Goal: Information Seeking & Learning: Learn about a topic

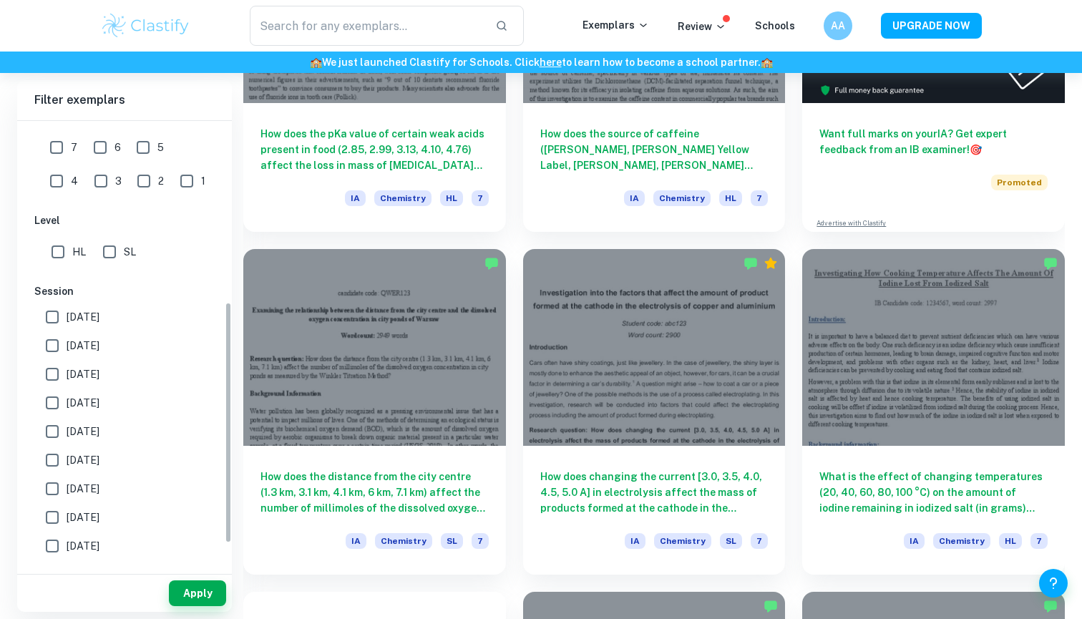
scroll to position [328, 0]
click at [122, 260] on input "SL" at bounding box center [109, 254] width 29 height 29
checkbox input "true"
click at [68, 152] on input "7" at bounding box center [56, 150] width 29 height 29
checkbox input "true"
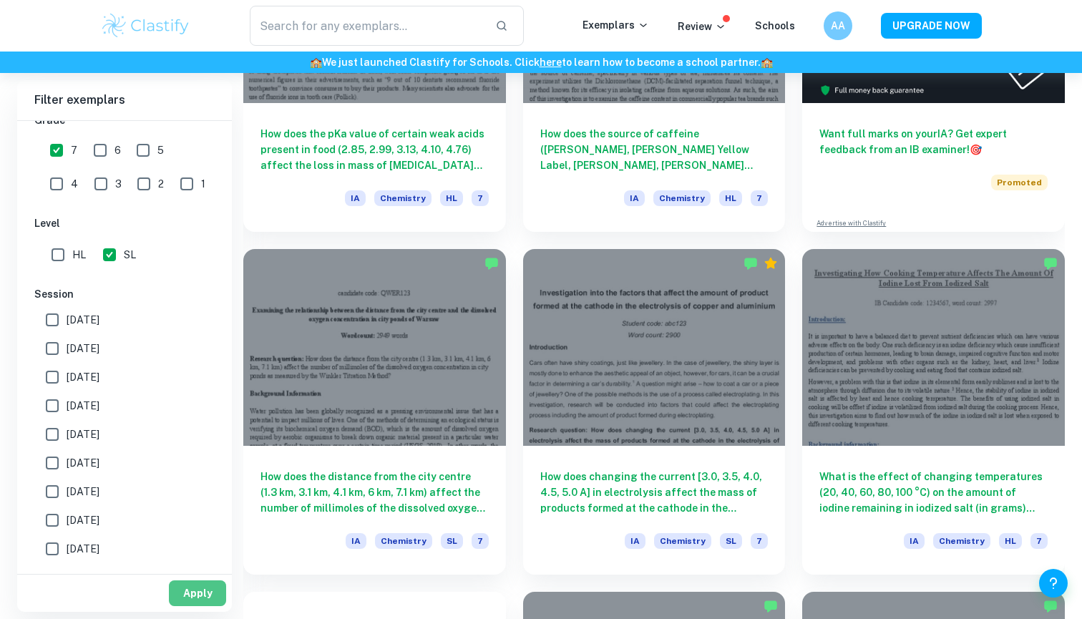
click at [193, 594] on button "Apply" at bounding box center [197, 593] width 57 height 26
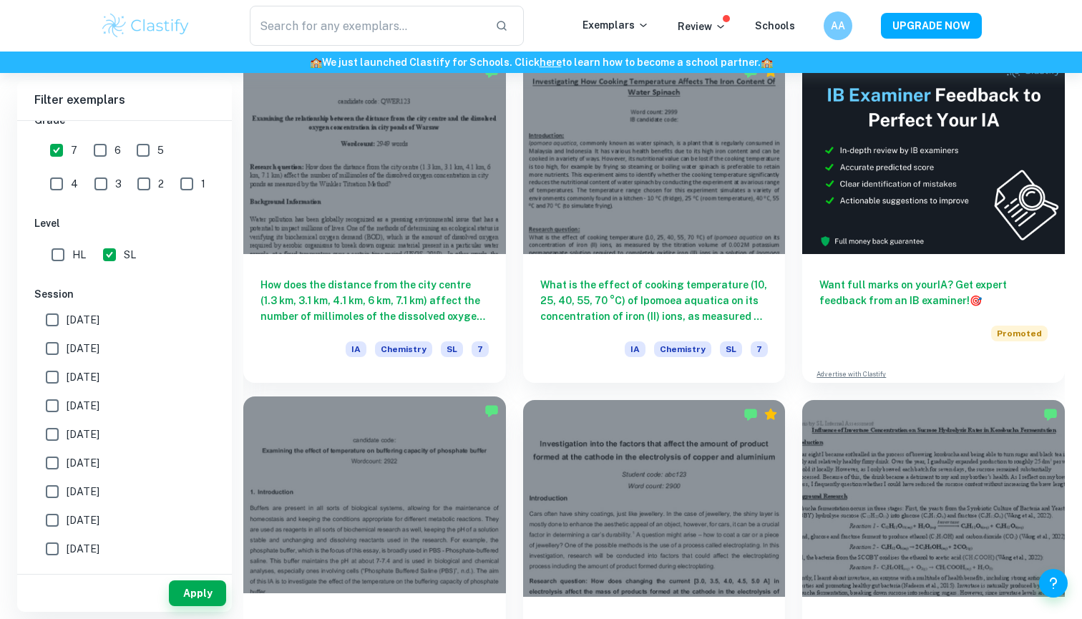
scroll to position [431, 0]
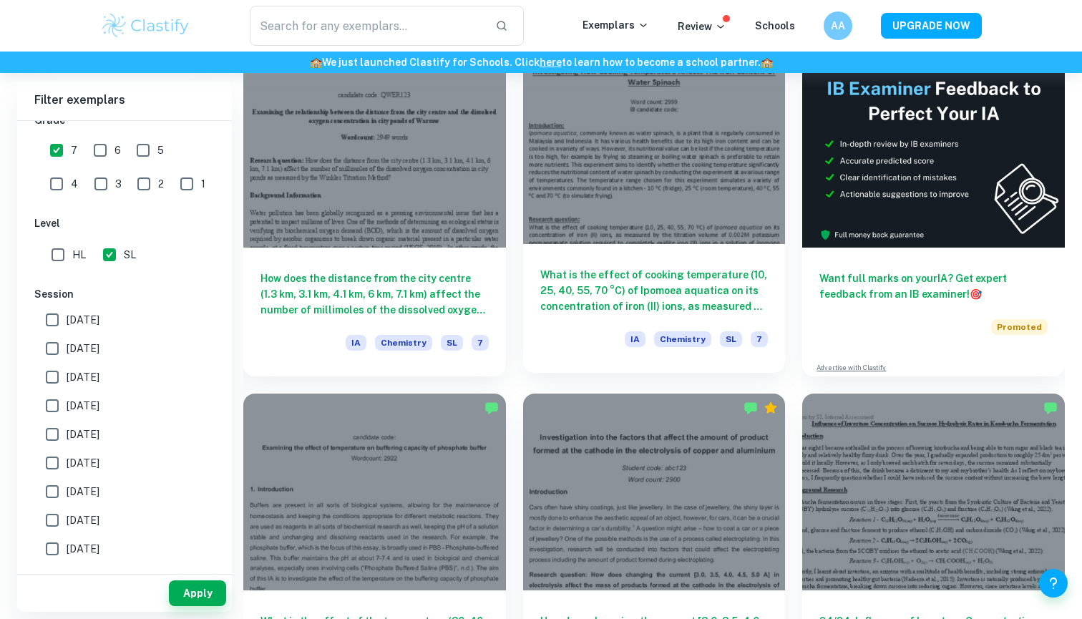
click at [625, 313] on h6 "What is the effect of cooking temperature (10, 25, 40, 55, 70 °C) of Ipomoea aq…" at bounding box center [654, 290] width 228 height 47
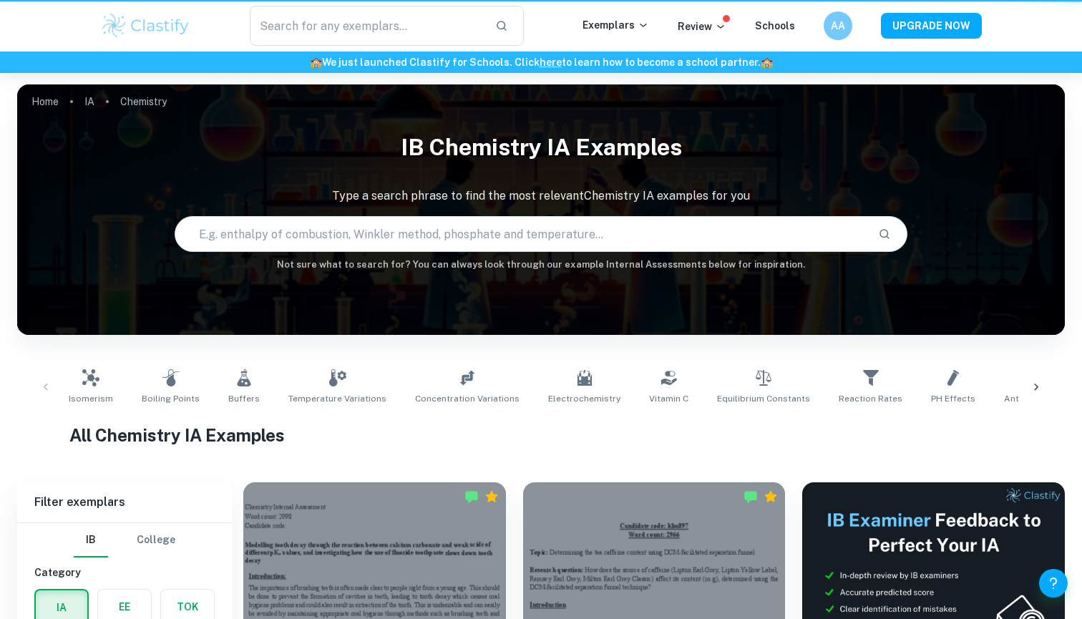
scroll to position [431, 0]
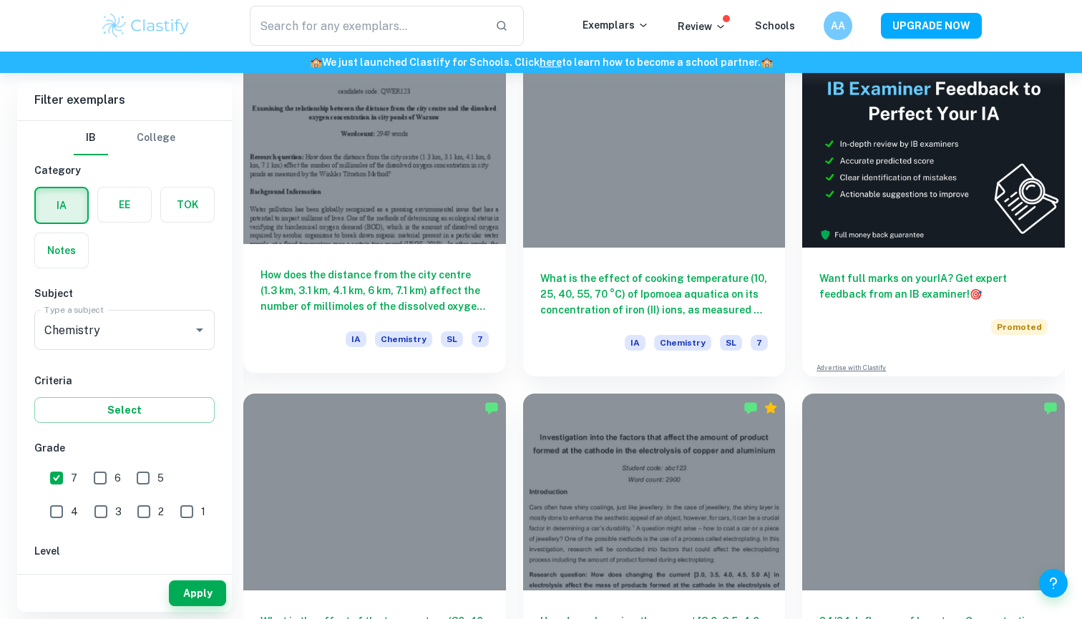
click at [365, 285] on h6 "How does the distance from the city centre (1.3 km, 3.1 km, 4.1 km, 6 km, 7.1 k…" at bounding box center [374, 290] width 228 height 47
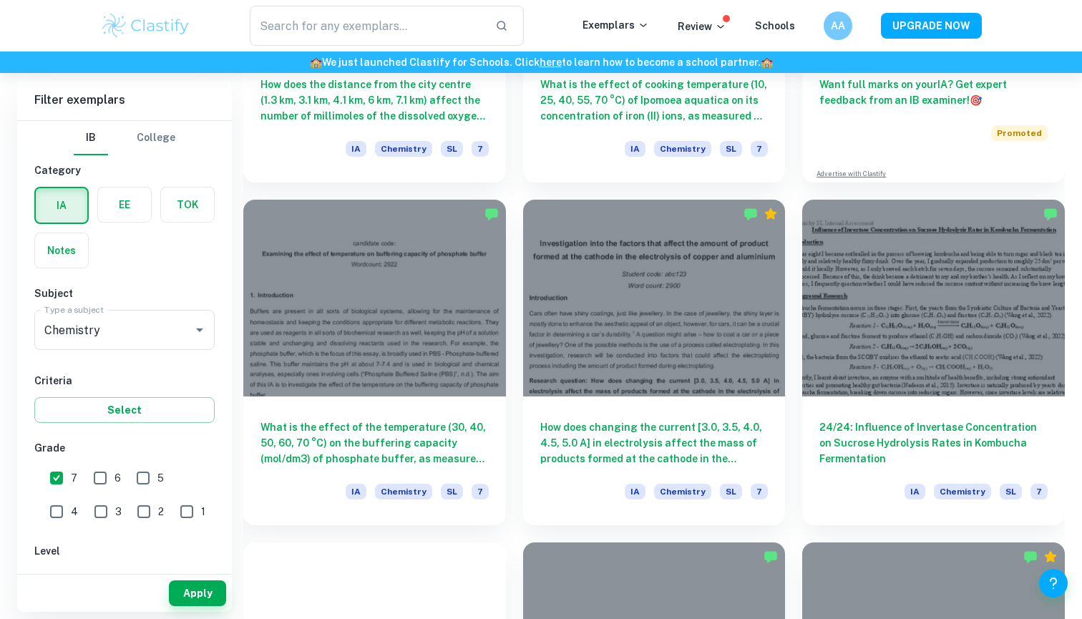
scroll to position [671, 0]
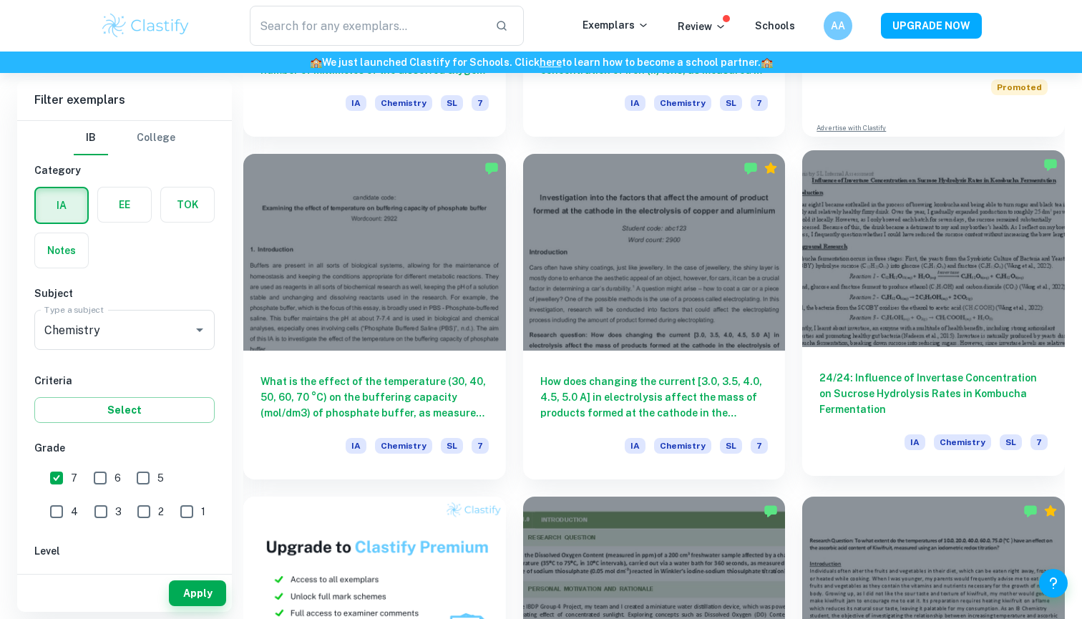
click at [881, 405] on h6 "24/24: Influence of Invertase Concentration on Sucrose Hydrolysis Rates in Komb…" at bounding box center [933, 393] width 228 height 47
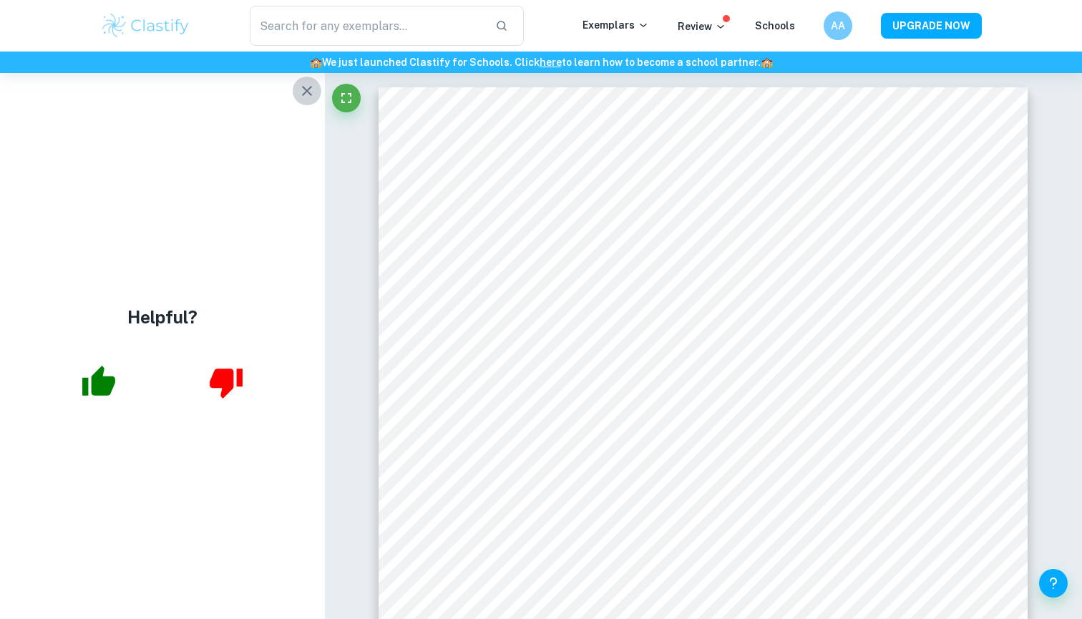
click at [311, 89] on icon "button" at bounding box center [306, 90] width 17 height 17
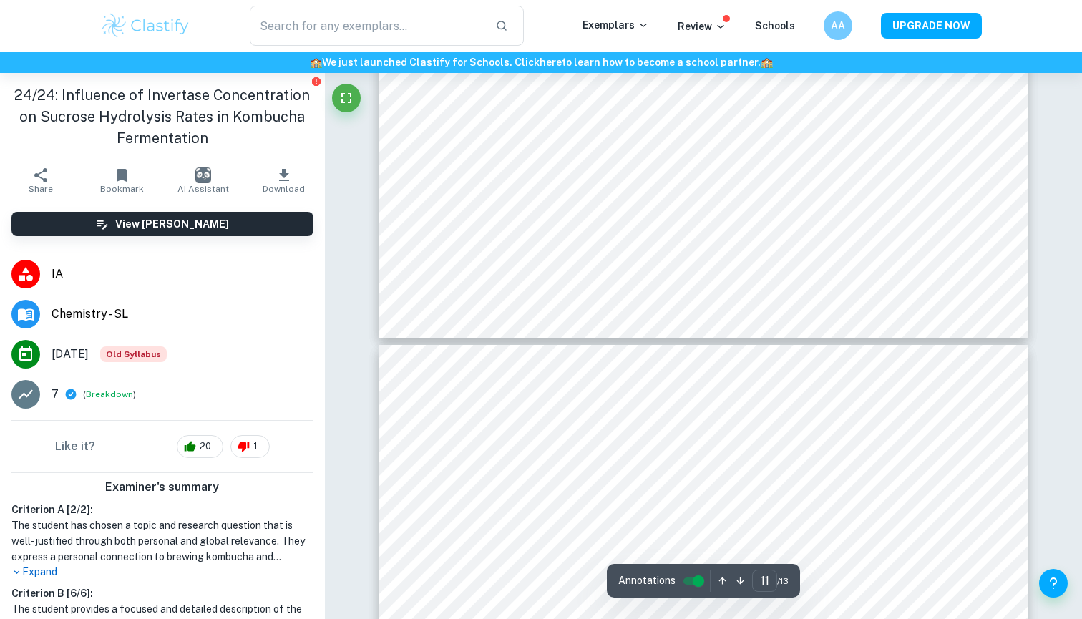
scroll to position [9496, 0]
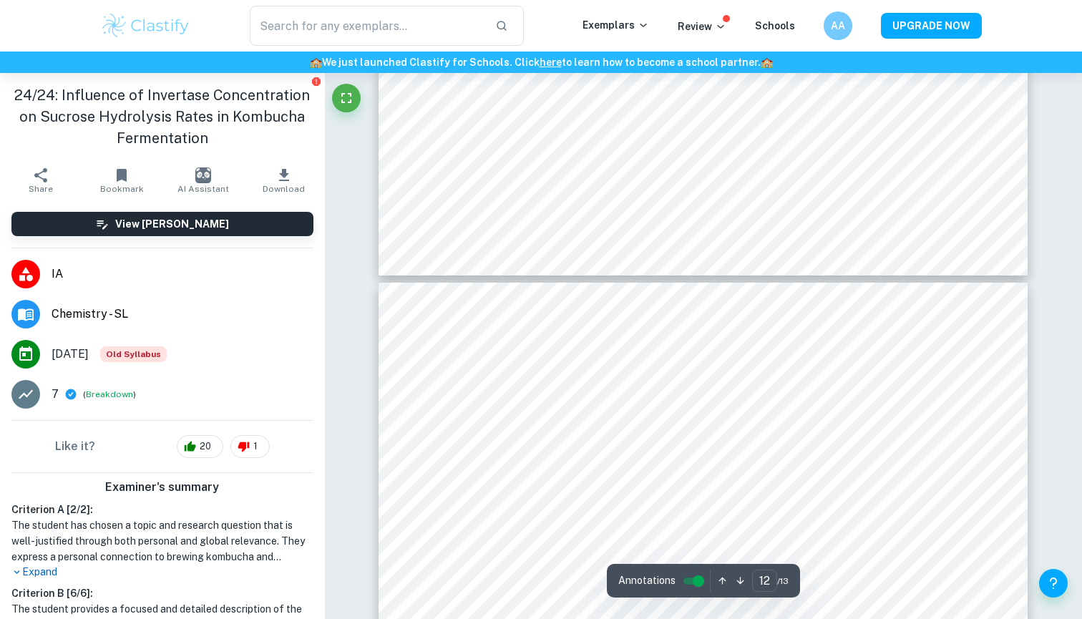
type input "11"
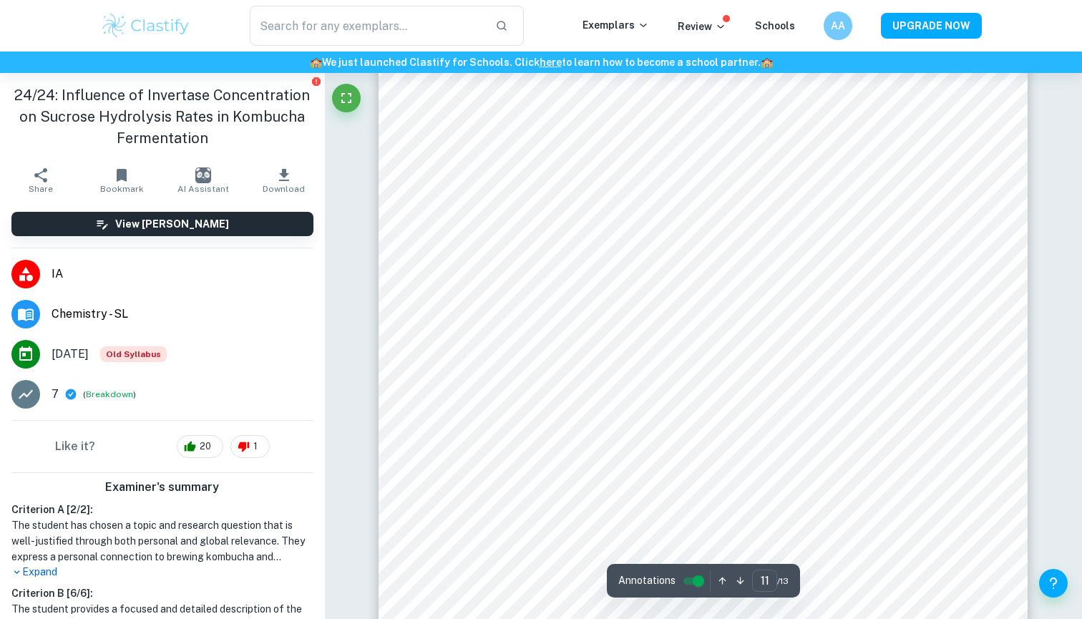
scroll to position [9803, 0]
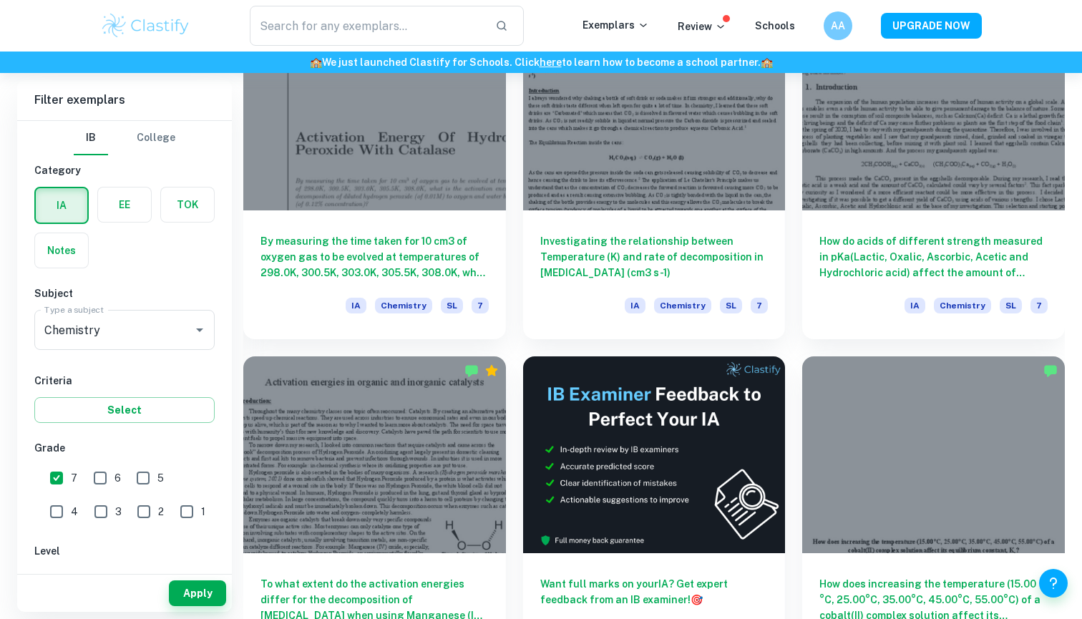
scroll to position [3920, 0]
